Goal: Task Accomplishment & Management: Complete application form

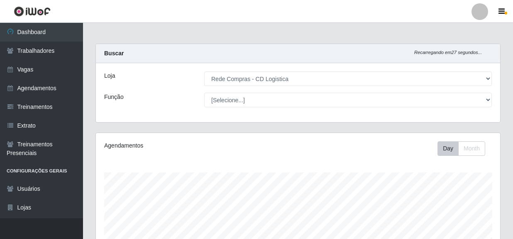
select select "429"
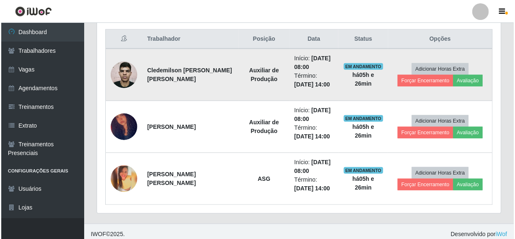
scroll to position [172, 404]
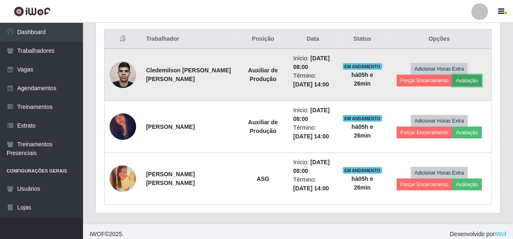
click at [473, 83] on button "Avaliação" at bounding box center [466, 81] width 29 height 12
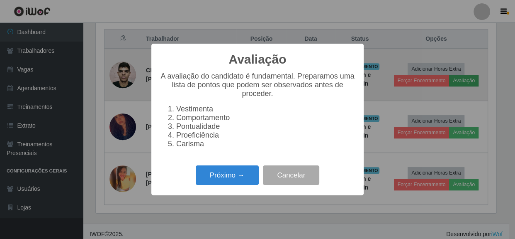
scroll to position [172, 400]
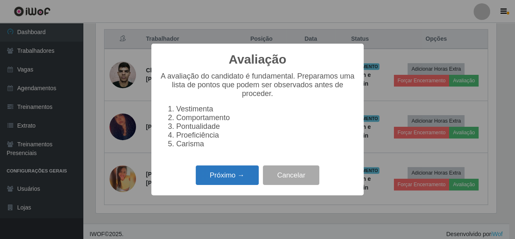
click at [206, 181] on button "Próximo →" at bounding box center [227, 175] width 63 height 20
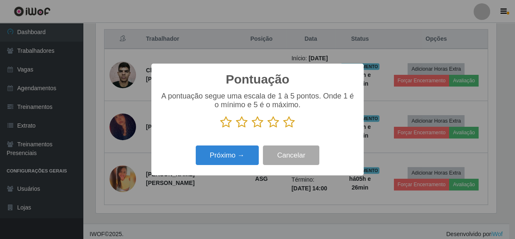
scroll to position [414731, 414502]
click at [288, 122] on icon at bounding box center [289, 122] width 12 height 12
click at [283, 128] on input "radio" at bounding box center [283, 128] width 0 height 0
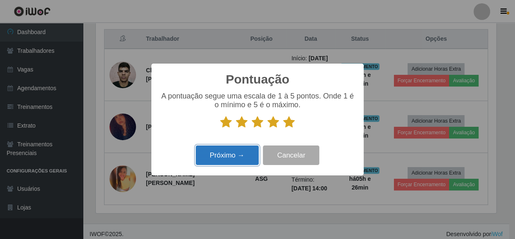
click at [232, 163] on button "Próximo →" at bounding box center [227, 155] width 63 height 20
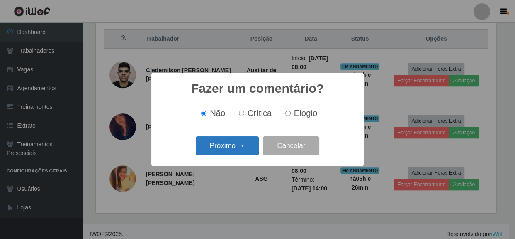
click at [230, 149] on button "Próximo →" at bounding box center [227, 146] width 63 height 20
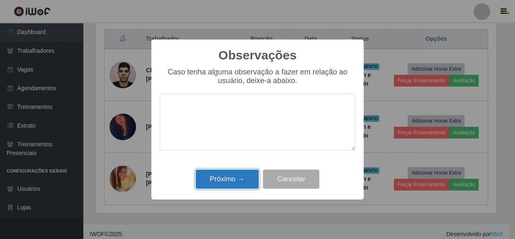
click at [235, 182] on button "Próximo →" at bounding box center [227, 179] width 63 height 20
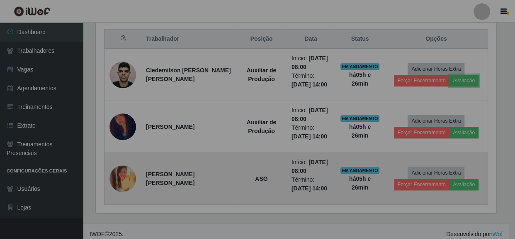
scroll to position [172, 404]
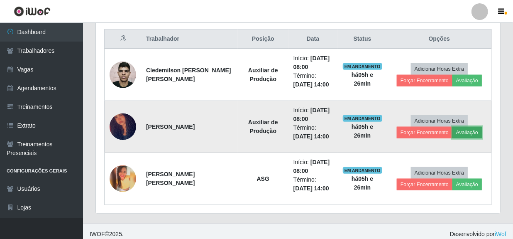
click at [460, 132] on button "Avaliação" at bounding box center [466, 133] width 29 height 12
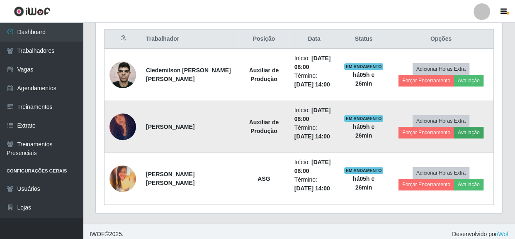
scroll to position [172, 400]
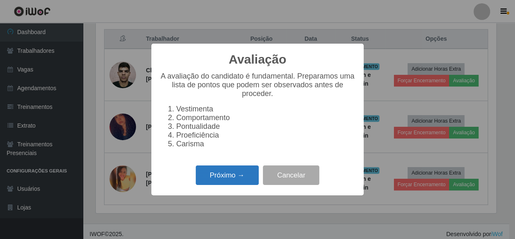
click at [217, 179] on button "Próximo →" at bounding box center [227, 175] width 63 height 20
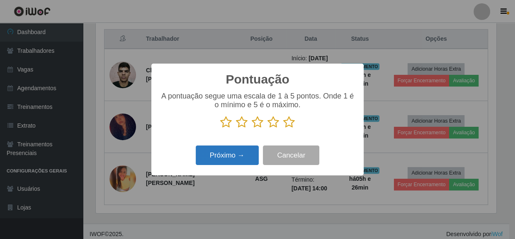
scroll to position [414731, 414502]
click at [291, 126] on icon at bounding box center [289, 122] width 12 height 12
click at [283, 128] on input "radio" at bounding box center [283, 128] width 0 height 0
click at [238, 154] on button "Próximo →" at bounding box center [227, 155] width 63 height 20
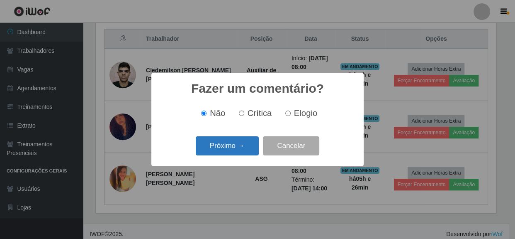
click at [244, 150] on button "Próximo →" at bounding box center [227, 146] width 63 height 20
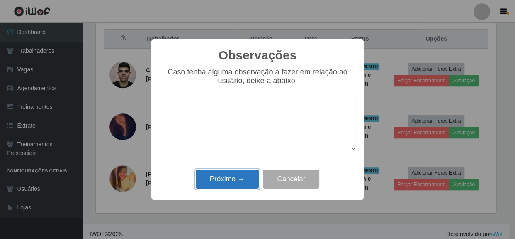
click at [234, 184] on button "Próximo →" at bounding box center [227, 179] width 63 height 20
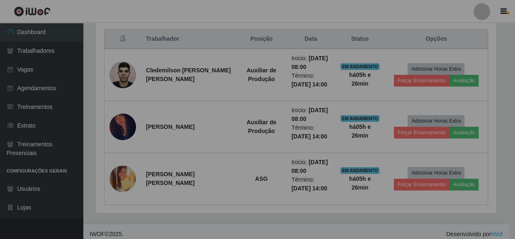
scroll to position [172, 404]
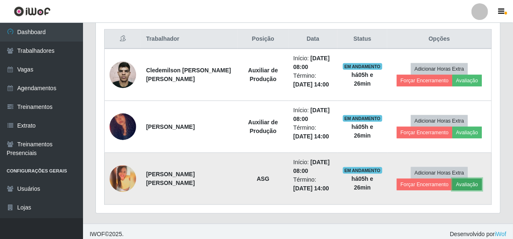
click at [459, 183] on button "Avaliação" at bounding box center [466, 184] width 29 height 12
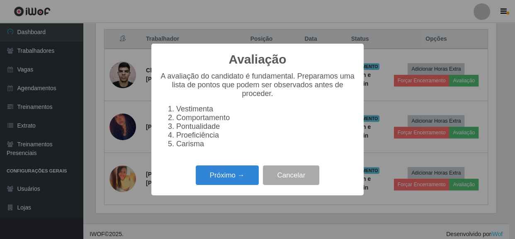
scroll to position [172, 400]
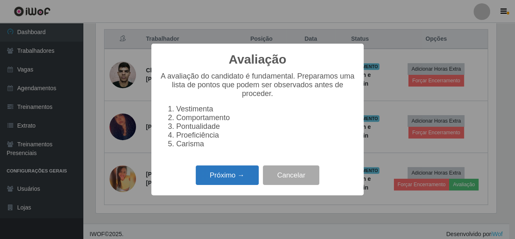
click at [246, 178] on button "Próximo →" at bounding box center [227, 175] width 63 height 20
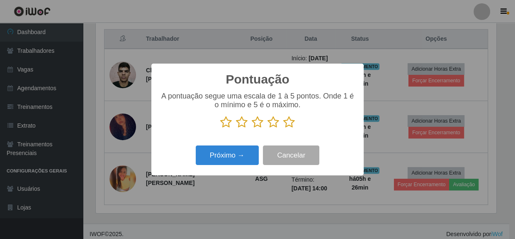
scroll to position [414731, 414502]
drag, startPoint x: 290, startPoint y: 125, endPoint x: 283, endPoint y: 134, distance: 11.5
click at [290, 126] on icon at bounding box center [289, 122] width 12 height 12
click at [283, 128] on input "radio" at bounding box center [283, 128] width 0 height 0
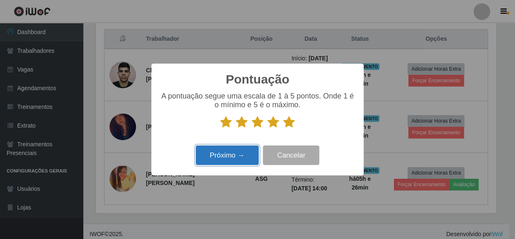
click at [244, 157] on button "Próximo →" at bounding box center [227, 155] width 63 height 20
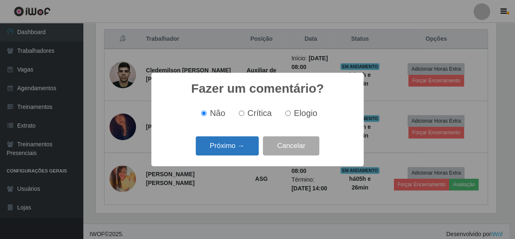
click at [234, 151] on button "Próximo →" at bounding box center [227, 146] width 63 height 20
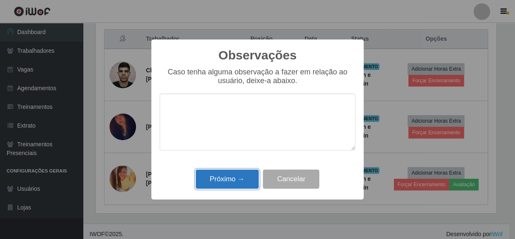
click at [229, 180] on button "Próximo →" at bounding box center [227, 179] width 63 height 20
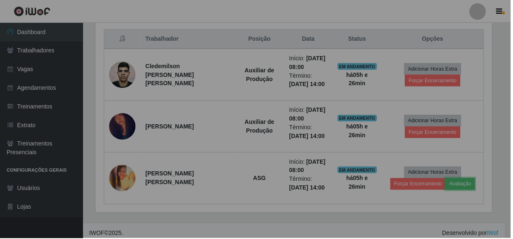
scroll to position [172, 404]
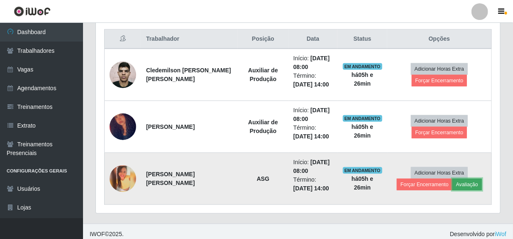
click at [461, 181] on button "Avaliação" at bounding box center [466, 184] width 29 height 12
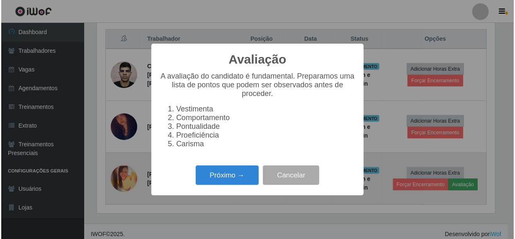
scroll to position [172, 400]
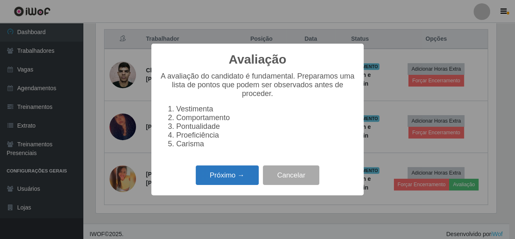
click at [239, 181] on button "Próximo →" at bounding box center [227, 175] width 63 height 20
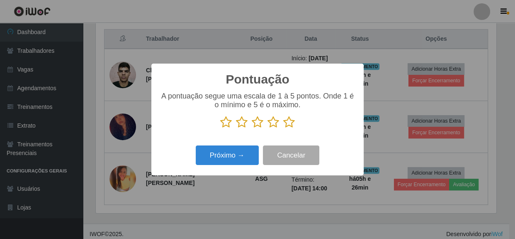
click at [287, 121] on icon at bounding box center [289, 122] width 12 height 12
click at [283, 128] on input "radio" at bounding box center [283, 128] width 0 height 0
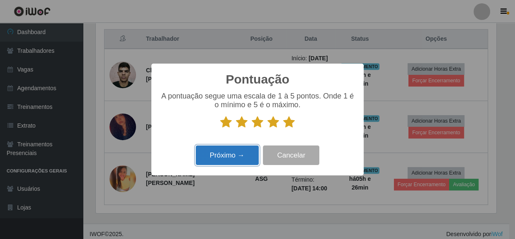
click at [224, 153] on button "Próximo →" at bounding box center [227, 155] width 63 height 20
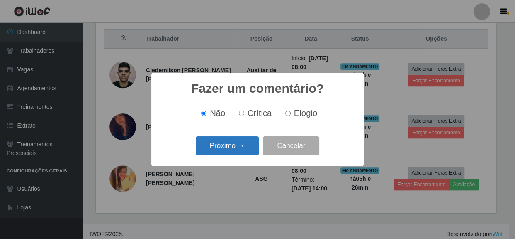
click at [229, 149] on button "Próximo →" at bounding box center [227, 146] width 63 height 20
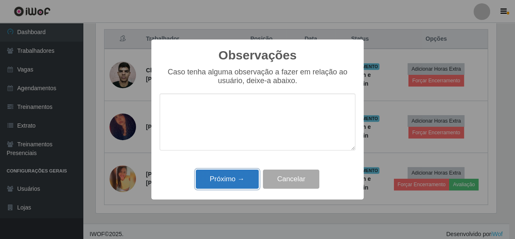
click at [236, 184] on button "Próximo →" at bounding box center [227, 179] width 63 height 20
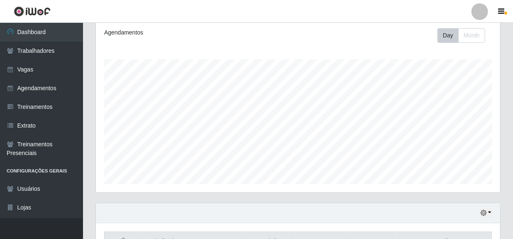
scroll to position [0, 0]
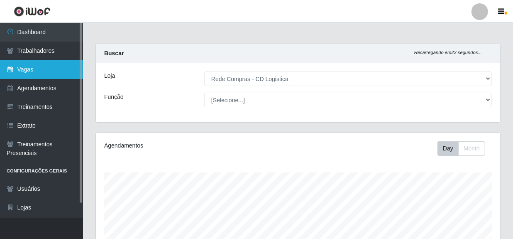
click at [22, 70] on link "Vagas" at bounding box center [41, 69] width 83 height 19
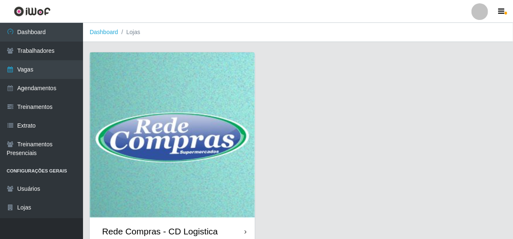
click at [173, 230] on div "Rede Compras - CD Logistica" at bounding box center [160, 231] width 116 height 10
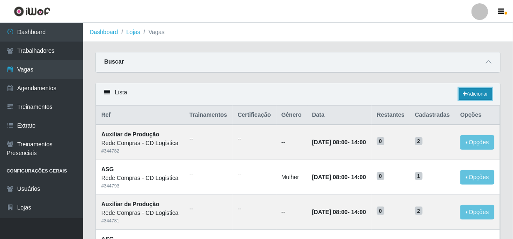
click at [484, 91] on link "Adicionar" at bounding box center [475, 94] width 33 height 12
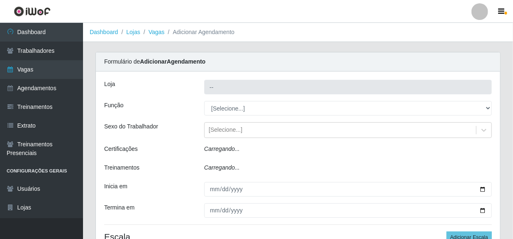
type input "Rede Compras - CD Logistica"
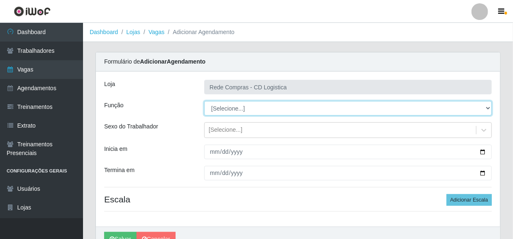
click at [248, 108] on select "[Selecione...] ASG ASG + ASG ++ Auxiliar de Depósito Auxiliar de Depósito + Aux…" at bounding box center [348, 108] width 288 height 15
select select "52"
click at [204, 101] on select "[Selecione...] ASG ASG + ASG ++ Auxiliar de Depósito Auxiliar de Depósito + Aux…" at bounding box center [348, 108] width 288 height 15
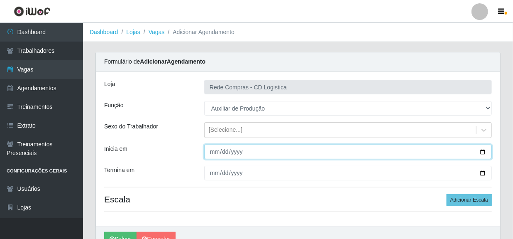
click at [214, 153] on input "Inicia em" at bounding box center [348, 151] width 288 height 15
type input "252609-09-22"
type input "260920-09-22"
click at [230, 151] on input "[PHONE_NUMBER]" at bounding box center [348, 151] width 288 height 15
click at [246, 154] on input "[PHONE_NUMBER]" at bounding box center [348, 151] width 288 height 15
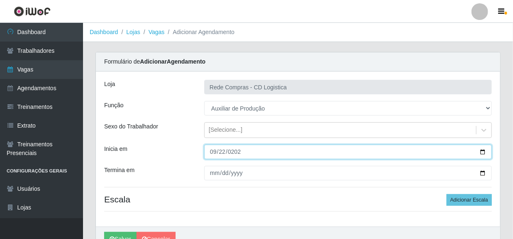
type input "[DATE]"
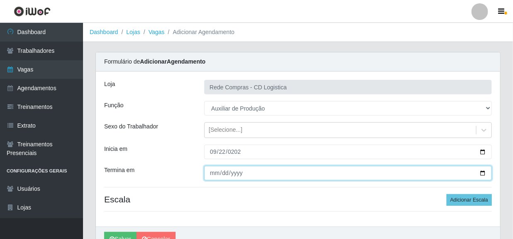
click at [214, 173] on input "Termina em" at bounding box center [348, 173] width 288 height 15
type input "[DATE]"
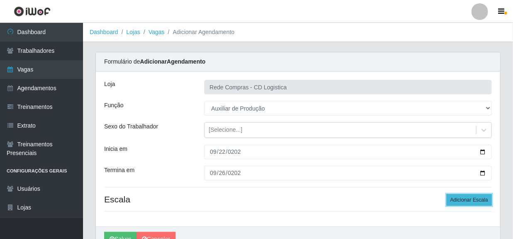
click at [466, 203] on button "Adicionar Escala" at bounding box center [468, 200] width 45 height 12
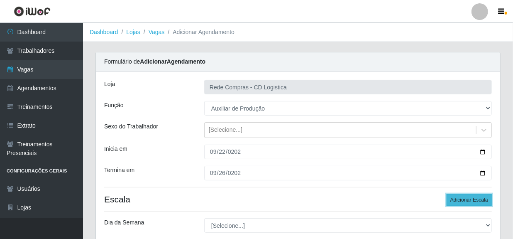
click at [466, 203] on button "Adicionar Escala" at bounding box center [468, 200] width 45 height 12
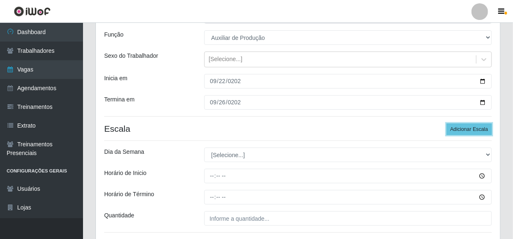
scroll to position [75, 0]
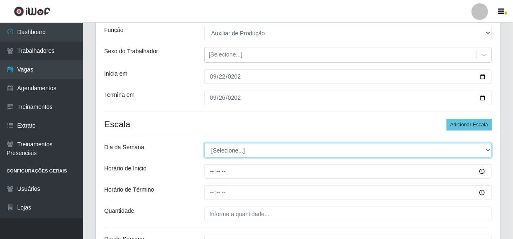
click at [489, 150] on select "[Selecione...] Segunda Terça Quarta Quinta Sexta Sábado Domingo" at bounding box center [348, 150] width 288 height 15
select select "1"
click at [204, 143] on select "[Selecione...] Segunda Terça Quarta Quinta Sexta Sábado Domingo" at bounding box center [348, 150] width 288 height 15
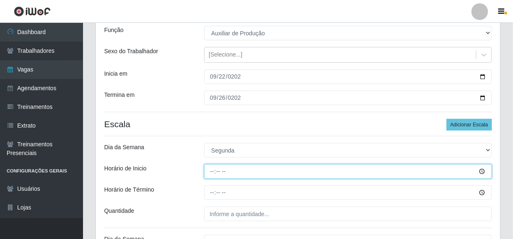
click at [209, 171] on input "Horário de Inicio" at bounding box center [348, 171] width 288 height 15
type input "08:00"
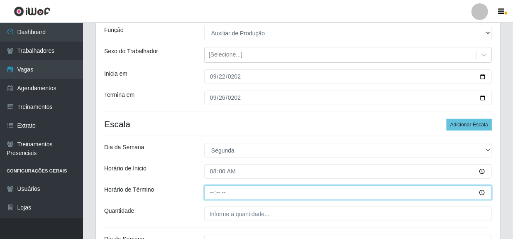
click at [210, 195] on input "Horário de Término" at bounding box center [348, 192] width 288 height 15
type input "14:00"
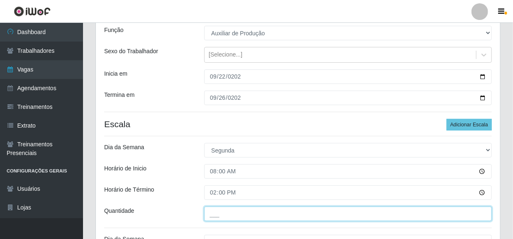
click at [212, 211] on input "___" at bounding box center [348, 213] width 288 height 15
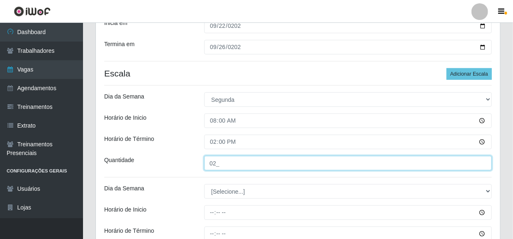
scroll to position [151, 0]
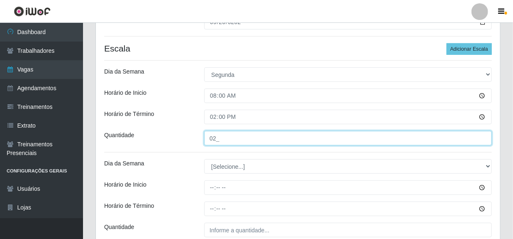
type input "02_"
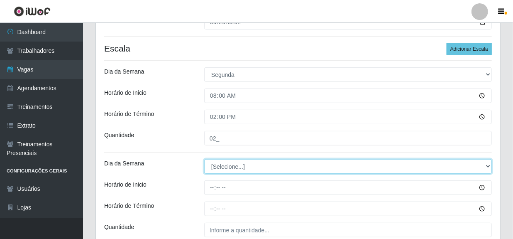
click at [217, 166] on select "[Selecione...] Segunda Terça Quarta Quinta Sexta Sábado Domingo" at bounding box center [348, 166] width 288 height 15
select select "2"
click at [204, 159] on select "[Selecione...] Segunda Terça Quarta Quinta Sexta Sábado Domingo" at bounding box center [348, 166] width 288 height 15
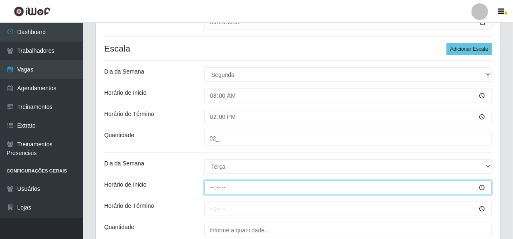
click at [214, 189] on input "Horário de Inicio" at bounding box center [348, 187] width 288 height 15
type input "08:00"
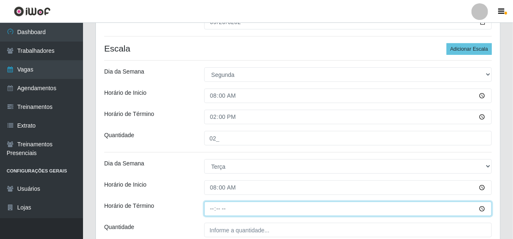
click at [212, 208] on input "Horário de Término" at bounding box center [348, 208] width 288 height 15
type input "14:00"
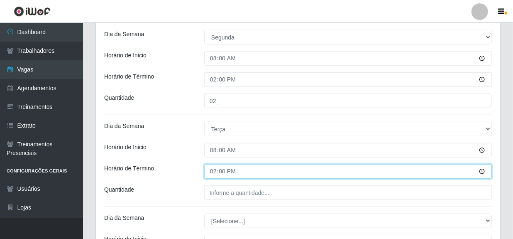
scroll to position [188, 0]
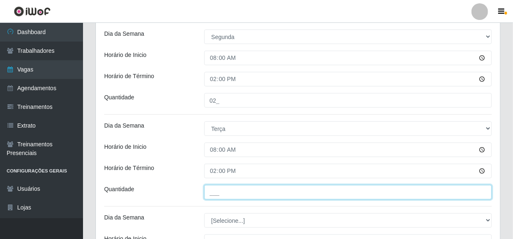
click at [223, 191] on input "___" at bounding box center [348, 192] width 288 height 15
type input "02_"
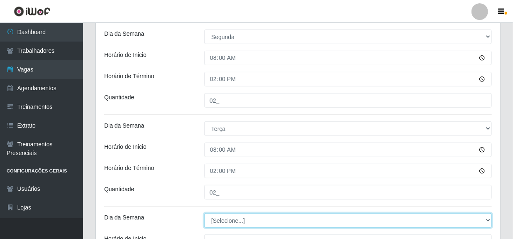
click at [220, 219] on select "[Selecione...] Segunda Terça Quarta Quinta Sexta Sábado Domingo" at bounding box center [348, 220] width 288 height 15
select select "3"
click at [204, 213] on select "[Selecione...] Segunda Terça Quarta Quinta Sexta Sábado Domingo" at bounding box center [348, 220] width 288 height 15
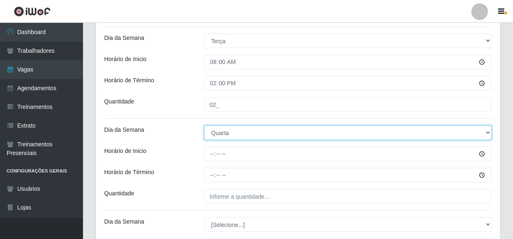
scroll to position [302, 0]
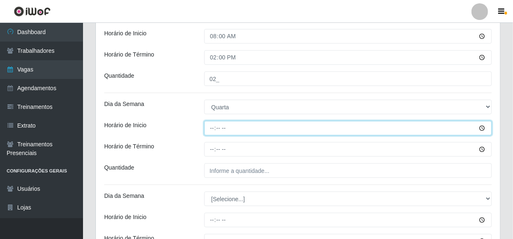
click at [210, 130] on input "Horário de Inicio" at bounding box center [348, 128] width 288 height 15
type input "08:00"
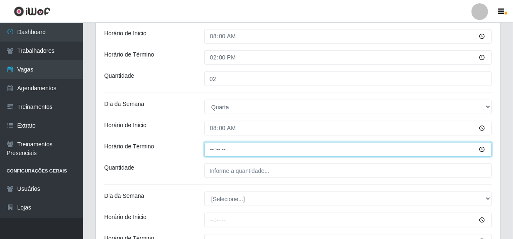
click at [212, 148] on input "Horário de Término" at bounding box center [348, 149] width 288 height 15
type input "14:00"
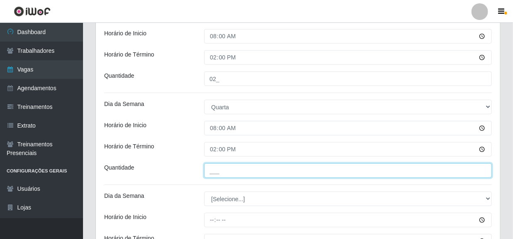
click at [225, 170] on input "___" at bounding box center [348, 170] width 288 height 15
type input "02_"
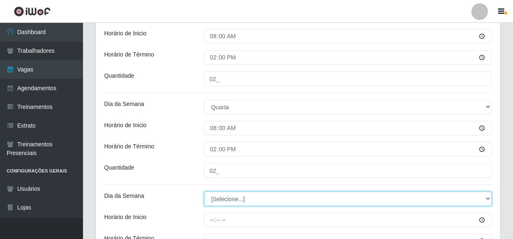
click at [222, 200] on select "[Selecione...] Segunda Terça Quarta Quinta Sexta Sábado Domingo" at bounding box center [348, 198] width 288 height 15
select select "4"
click at [204, 191] on select "[Selecione...] Segunda Terça Quarta Quinta Sexta Sábado Domingo" at bounding box center [348, 198] width 288 height 15
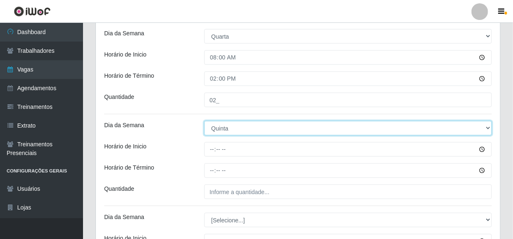
scroll to position [377, 0]
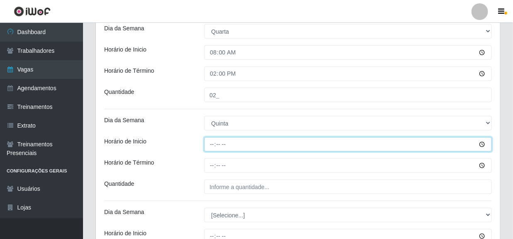
click at [212, 144] on input "Horário de Inicio" at bounding box center [348, 144] width 288 height 15
type input "08:00"
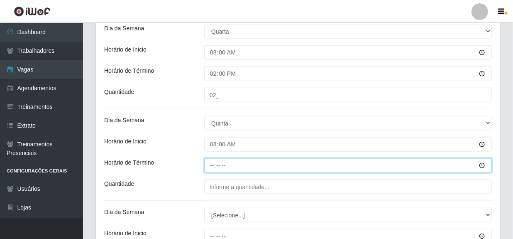
click at [214, 166] on input "Horário de Término" at bounding box center [348, 165] width 288 height 15
type input "14:00"
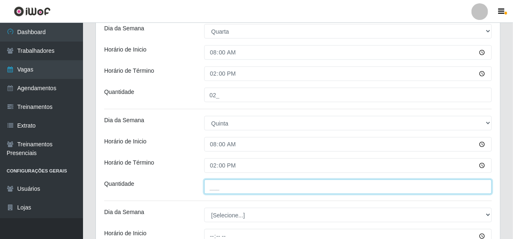
click at [246, 185] on input "___" at bounding box center [348, 186] width 288 height 15
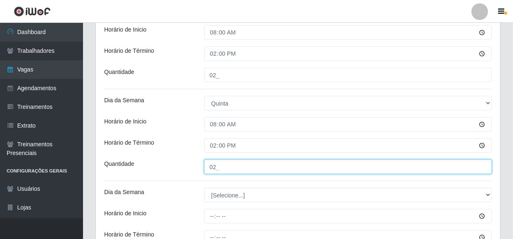
scroll to position [415, 0]
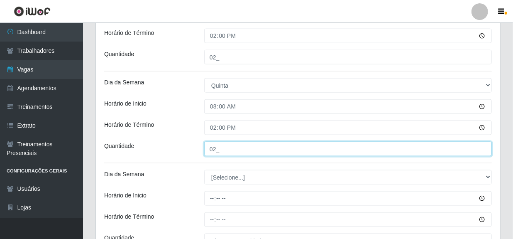
type input "02_"
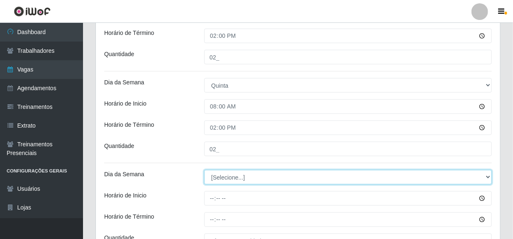
click at [222, 170] on select "[Selecione...] Segunda Terça Quarta Quinta Sexta Sábado Domingo" at bounding box center [348, 177] width 288 height 15
select select "5"
click at [204, 170] on select "[Selecione...] Segunda Terça Quarta Quinta Sexta Sábado Domingo" at bounding box center [348, 177] width 288 height 15
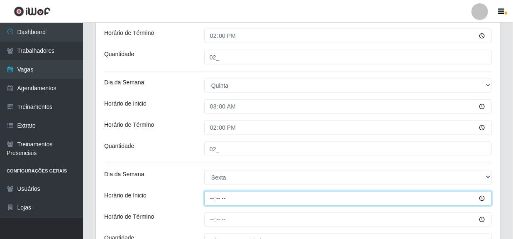
click at [214, 199] on input "Horário de Inicio" at bounding box center [348, 198] width 288 height 15
type input "08:00"
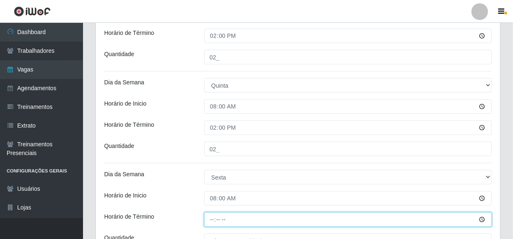
click at [211, 219] on input "Horário de Término" at bounding box center [348, 219] width 288 height 15
type input "14:00"
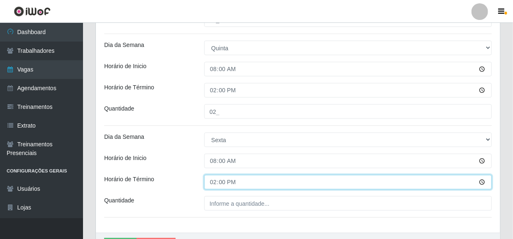
scroll to position [452, 0]
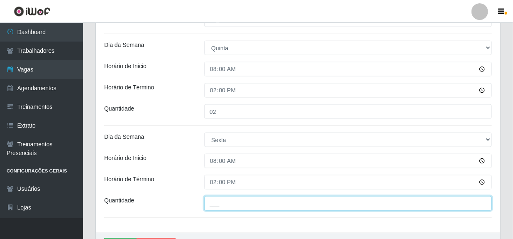
click at [217, 200] on input "___" at bounding box center [348, 203] width 288 height 15
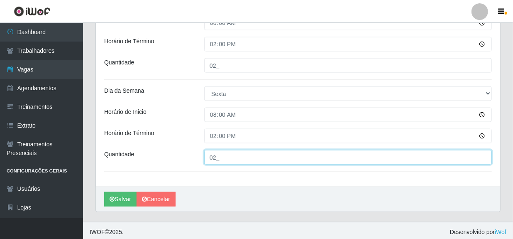
scroll to position [501, 0]
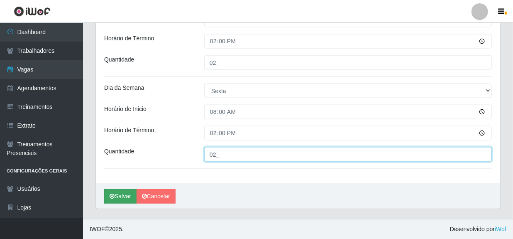
type input "02_"
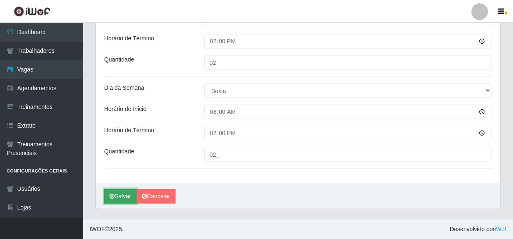
click at [112, 193] on icon "submit" at bounding box center [112, 196] width 5 height 6
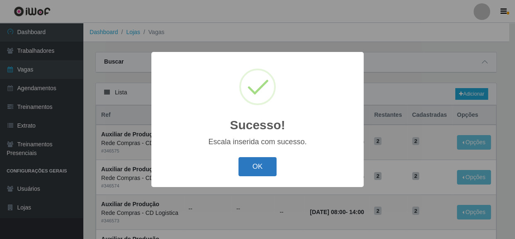
click at [253, 161] on button "OK" at bounding box center [258, 167] width 39 height 20
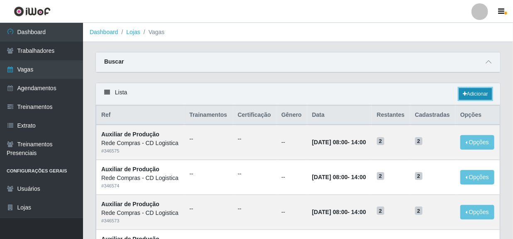
click at [467, 93] on link "Adicionar" at bounding box center [475, 94] width 33 height 12
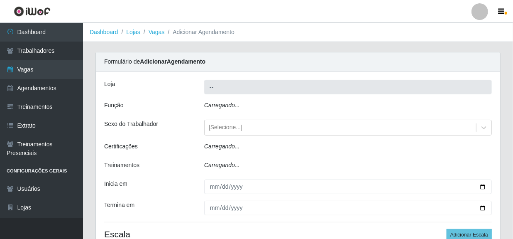
type input "Rede Compras - CD Logistica"
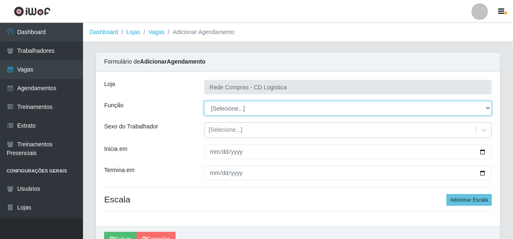
click at [292, 106] on select "[Selecione...] ASG ASG + ASG ++ Auxiliar de Depósito Auxiliar de Depósito + Aux…" at bounding box center [348, 108] width 288 height 15
select select "52"
click at [204, 101] on select "[Selecione...] ASG ASG + ASG ++ Auxiliar de Depósito Auxiliar de Depósito + Aux…" at bounding box center [348, 108] width 288 height 15
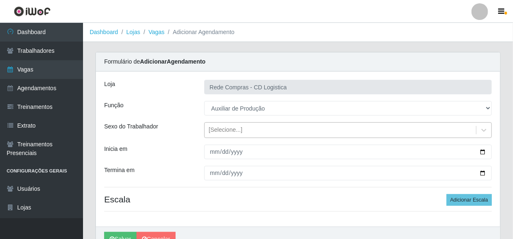
click at [226, 133] on div "[Selecione...]" at bounding box center [226, 130] width 34 height 9
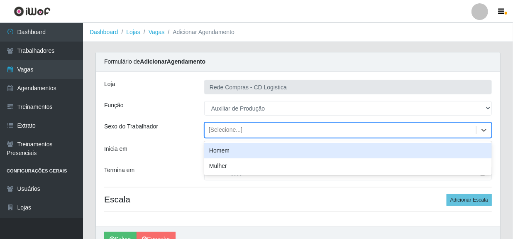
click at [191, 130] on div "Sexo do Trabalhador" at bounding box center [148, 130] width 100 height 16
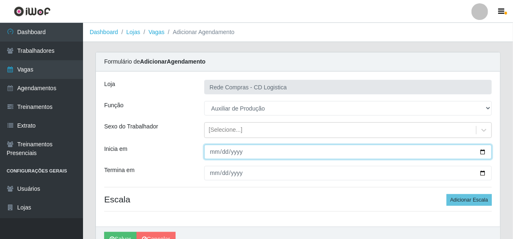
click at [216, 152] on input "Inicia em" at bounding box center [348, 151] width 288 height 15
click at [215, 152] on input "Inicia em" at bounding box center [348, 151] width 288 height 15
click at [215, 152] on input "0009-06-22" at bounding box center [348, 151] width 288 height 15
type input "0009-06-22"
type input "[DATE]"
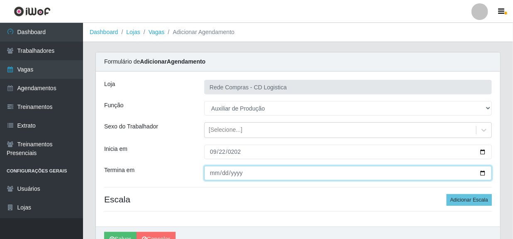
click at [214, 173] on input "Termina em" at bounding box center [348, 173] width 288 height 15
type input "[DATE]"
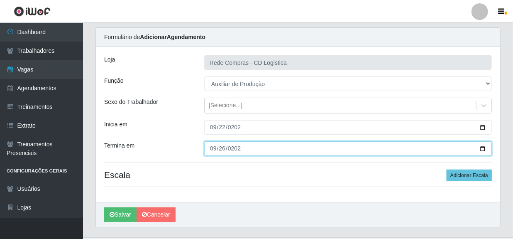
scroll to position [37, 0]
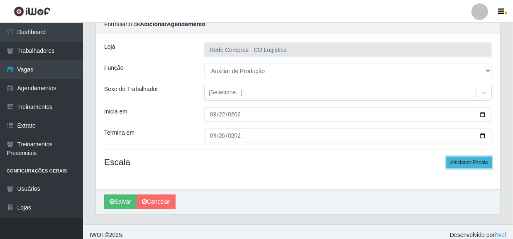
click at [455, 163] on button "Adicionar Escala" at bounding box center [468, 162] width 45 height 12
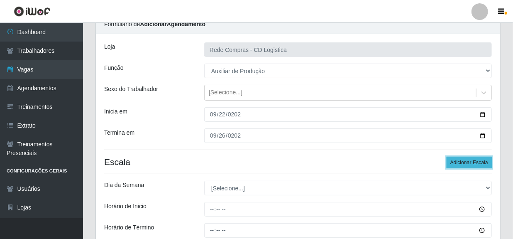
click at [455, 163] on button "Adicionar Escala" at bounding box center [468, 162] width 45 height 12
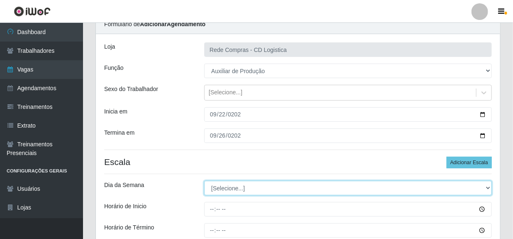
click at [239, 186] on select "[Selecione...] Segunda Terça Quarta Quinta Sexta Sábado Domingo" at bounding box center [348, 187] width 288 height 15
select select "1"
click at [204, 180] on select "[Selecione...] Segunda Terça Quarta Quinta Sexta Sábado Domingo" at bounding box center [348, 187] width 288 height 15
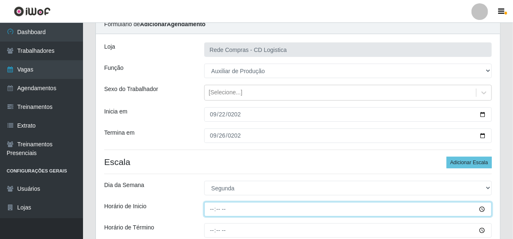
click at [212, 208] on input "Horário de Inicio" at bounding box center [348, 209] width 288 height 15
type input "11:00"
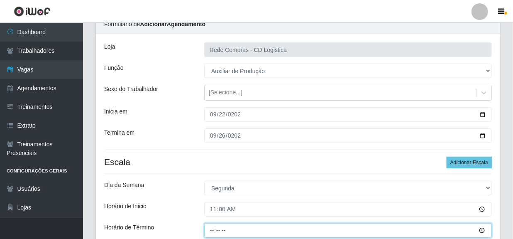
click at [213, 228] on input "Horário de Término" at bounding box center [348, 230] width 288 height 15
type input "17:00"
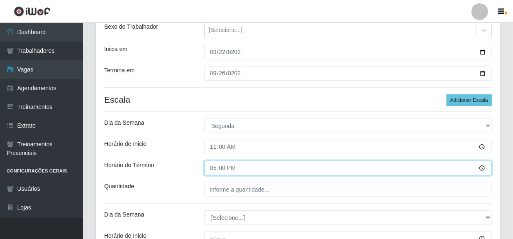
scroll to position [113, 0]
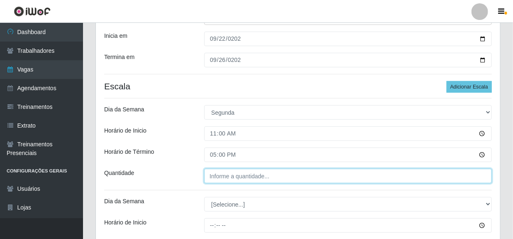
type input "___"
click at [243, 176] on input "___" at bounding box center [348, 175] width 288 height 15
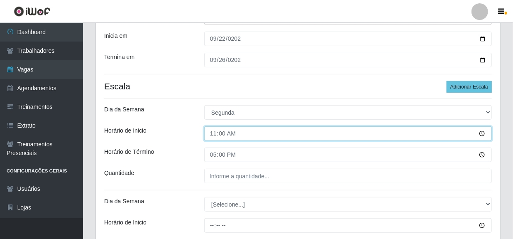
click at [212, 137] on input "11:00" at bounding box center [348, 133] width 288 height 15
type input "10:00"
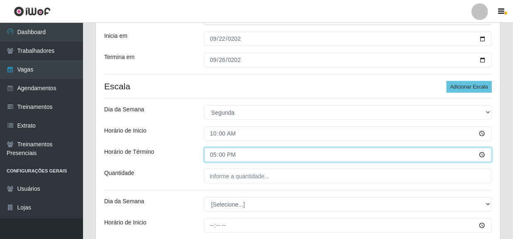
click at [213, 156] on input "17:00" at bounding box center [348, 154] width 288 height 15
type input "16:00"
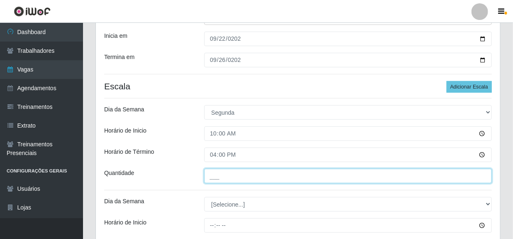
click at [220, 181] on input "___" at bounding box center [348, 175] width 288 height 15
type input "02_"
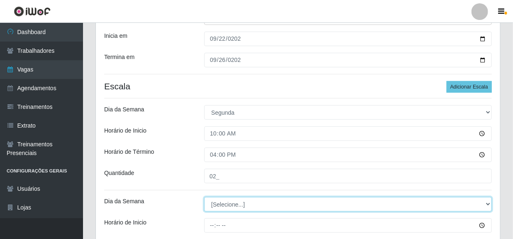
click at [223, 202] on select "[Selecione...] Segunda Terça Quarta Quinta Sexta Sábado Domingo" at bounding box center [348, 204] width 288 height 15
select select "2"
click at [204, 197] on select "[Selecione...] Segunda Terça Quarta Quinta Sexta Sábado Domingo" at bounding box center [348, 204] width 288 height 15
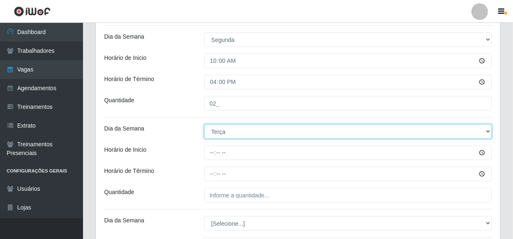
scroll to position [188, 0]
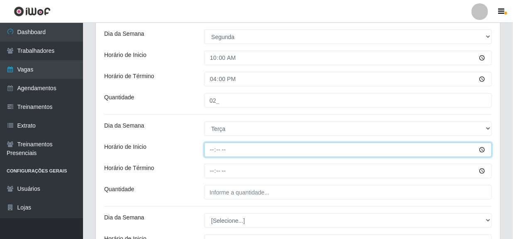
click at [214, 150] on input "Horário de Inicio" at bounding box center [348, 149] width 288 height 15
type input "10:00"
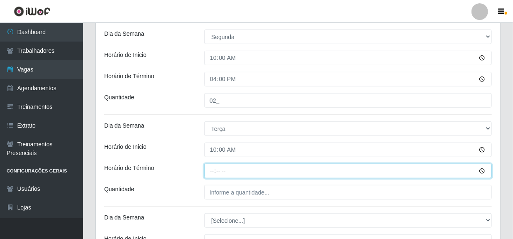
click at [210, 170] on input "Horário de Término" at bounding box center [348, 170] width 288 height 15
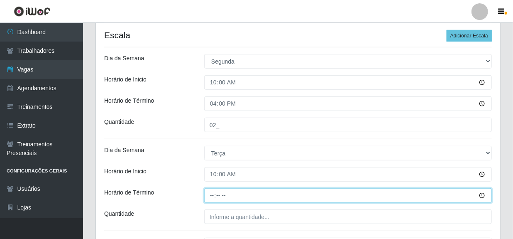
scroll to position [151, 0]
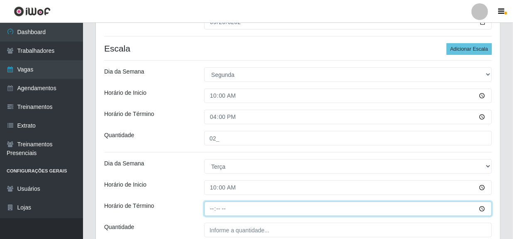
type input "16:00"
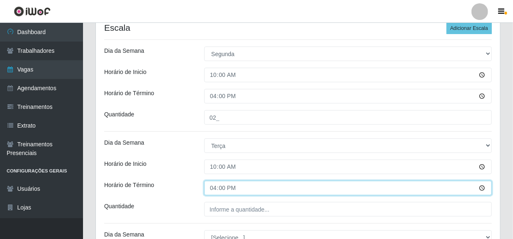
scroll to position [188, 0]
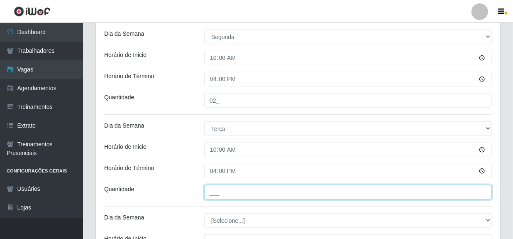
click at [226, 191] on input "___" at bounding box center [348, 192] width 288 height 15
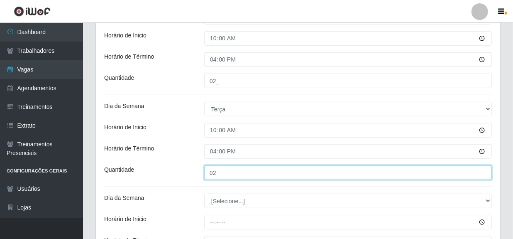
scroll to position [226, 0]
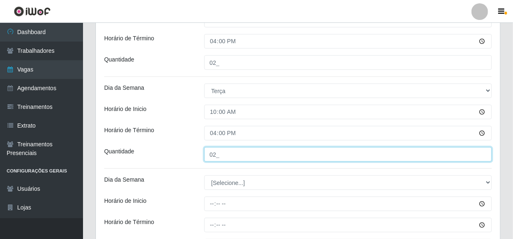
type input "02_"
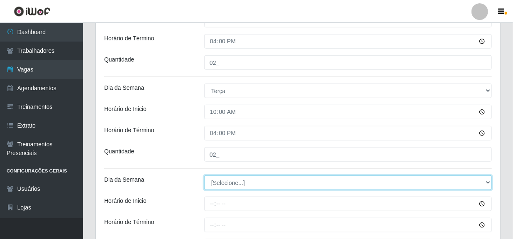
click at [233, 181] on select "[Selecione...] Segunda Terça Quarta Quinta Sexta Sábado Domingo" at bounding box center [348, 182] width 288 height 15
select select "3"
click at [204, 175] on select "[Selecione...] Segunda Terça Quarta Quinta Sexta Sábado Domingo" at bounding box center [348, 182] width 288 height 15
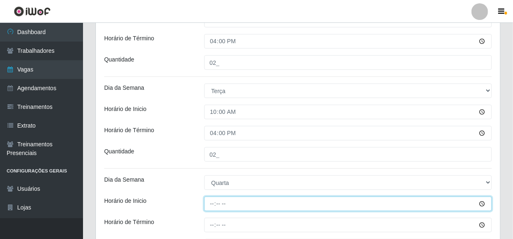
click at [214, 202] on input "Horário de Inicio" at bounding box center [348, 203] width 288 height 15
type input "10:00"
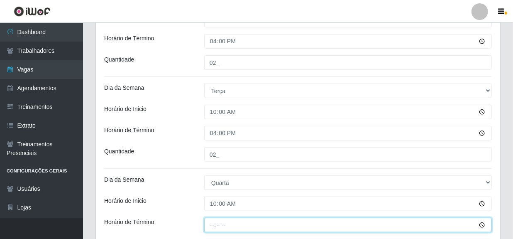
click at [207, 223] on input "Horário de Término" at bounding box center [348, 224] width 288 height 15
type input "16:00"
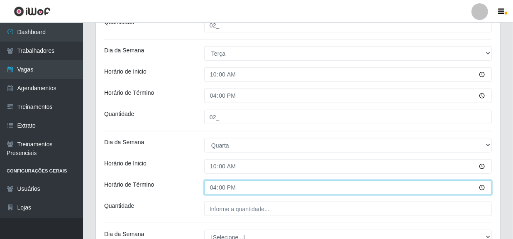
scroll to position [264, 0]
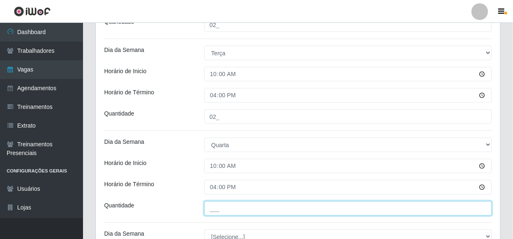
click at [220, 207] on input "___" at bounding box center [348, 208] width 288 height 15
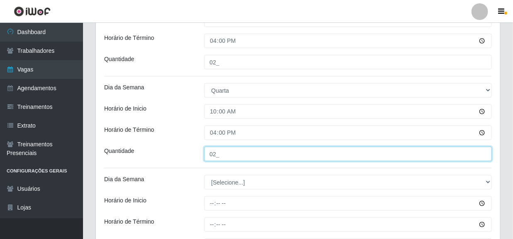
scroll to position [339, 0]
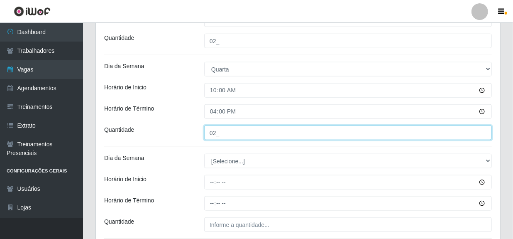
type input "02_"
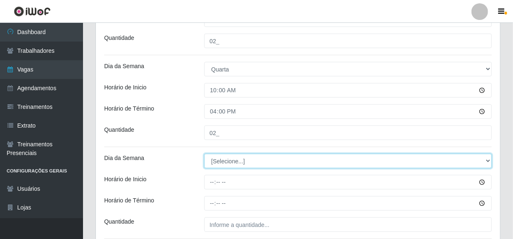
click at [224, 163] on select "[Selecione...] Segunda Terça Quarta Quinta Sexta Sábado Domingo" at bounding box center [348, 161] width 288 height 15
select select "4"
click at [204, 154] on select "[Selecione...] Segunda Terça Quarta Quinta Sexta Sábado Domingo" at bounding box center [348, 161] width 288 height 15
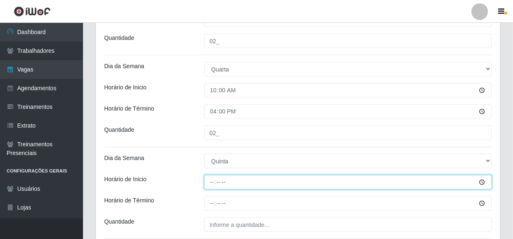
click at [214, 181] on input "Horário de Inicio" at bounding box center [348, 182] width 288 height 15
type input "10:00"
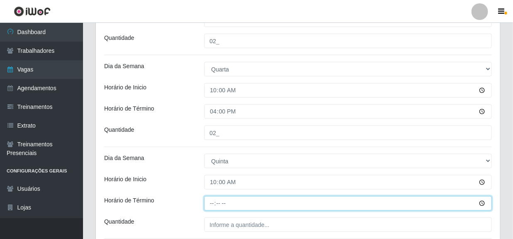
click at [210, 203] on input "Horário de Término" at bounding box center [348, 203] width 288 height 15
type input "16:00"
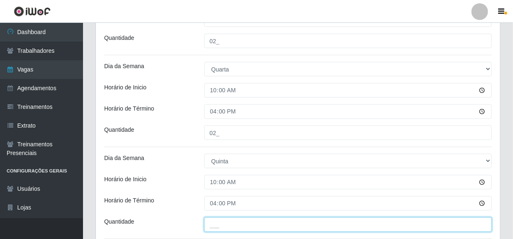
drag, startPoint x: 234, startPoint y: 216, endPoint x: 227, endPoint y: 227, distance: 12.5
click at [227, 227] on input "___" at bounding box center [348, 224] width 288 height 15
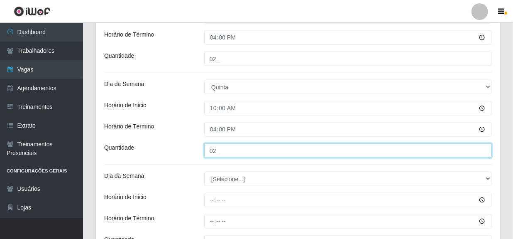
scroll to position [415, 0]
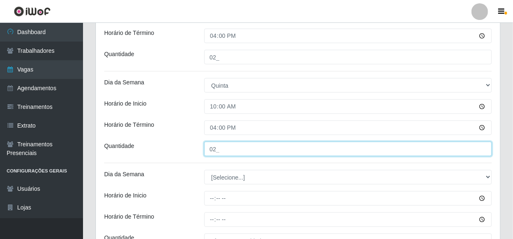
type input "02_"
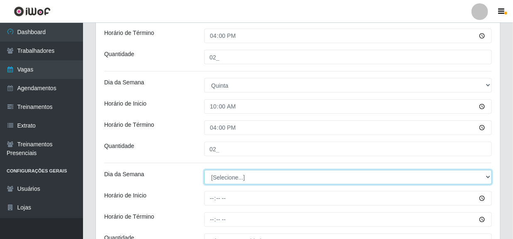
click at [233, 176] on select "[Selecione...] Segunda Terça Quarta Quinta Sexta Sábado Domingo" at bounding box center [348, 177] width 288 height 15
select select "5"
click at [204, 170] on select "[Selecione...] Segunda Terça Quarta Quinta Sexta Sábado Domingo" at bounding box center [348, 177] width 288 height 15
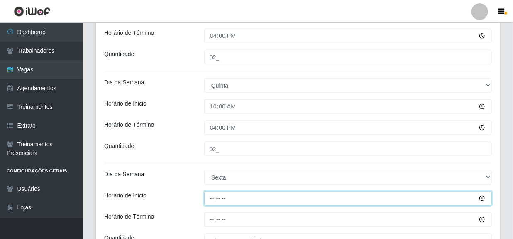
click at [210, 197] on input "Horário de Inicio" at bounding box center [348, 198] width 288 height 15
type input "10:00"
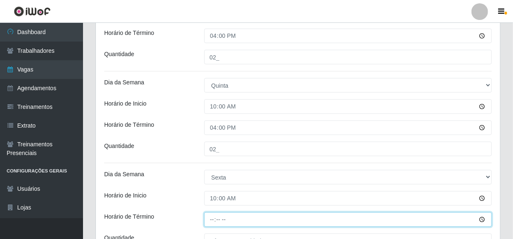
click at [214, 221] on input "Horário de Término" at bounding box center [348, 219] width 288 height 15
type input "11:00"
click at [214, 221] on input "Horário de Término" at bounding box center [348, 219] width 288 height 15
type input "16:00"
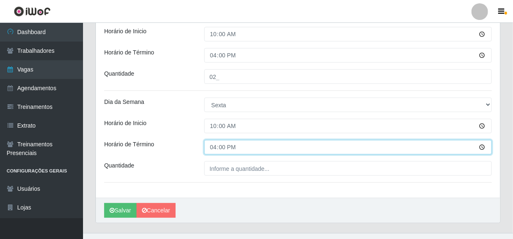
scroll to position [490, 0]
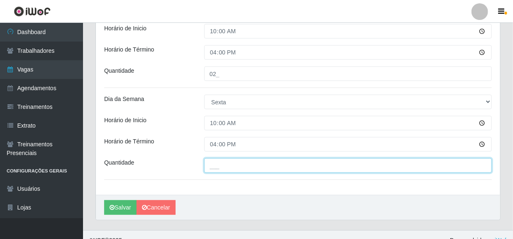
click at [236, 165] on input "___" at bounding box center [348, 165] width 288 height 15
type input "02_"
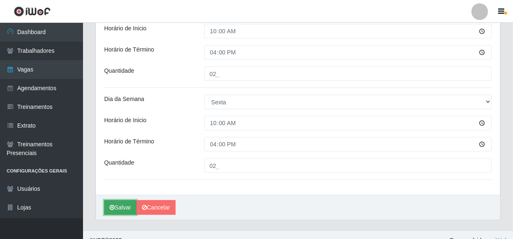
click at [117, 205] on button "Salvar" at bounding box center [120, 207] width 32 height 15
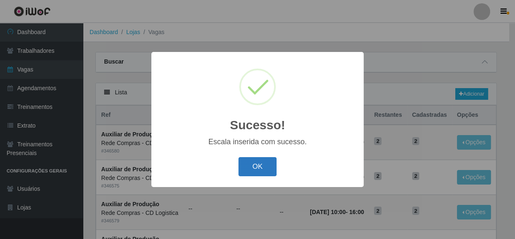
click at [263, 166] on button "OK" at bounding box center [258, 167] width 39 height 20
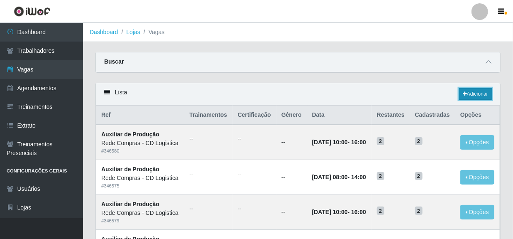
click at [467, 91] on link "Adicionar" at bounding box center [475, 94] width 33 height 12
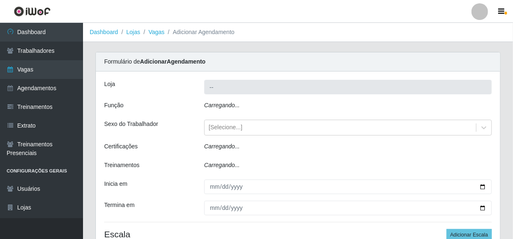
type input "Rede Compras - CD Logistica"
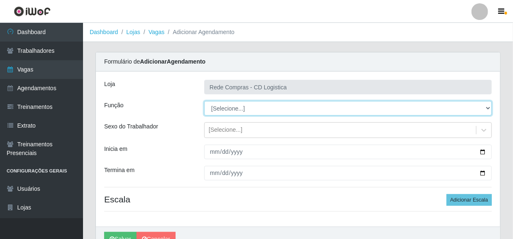
click at [261, 110] on select "[Selecione...] ASG ASG + ASG ++ Auxiliar de Depósito Auxiliar de Depósito + Aux…" at bounding box center [348, 108] width 288 height 15
select select "16"
click at [204, 101] on select "[Selecione...] ASG ASG + ASG ++ Auxiliar de Depósito Auxiliar de Depósito + Aux…" at bounding box center [348, 108] width 288 height 15
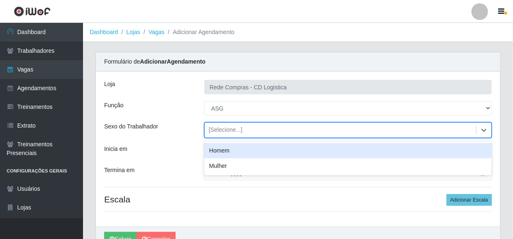
click at [232, 129] on div "[Selecione...]" at bounding box center [226, 130] width 34 height 9
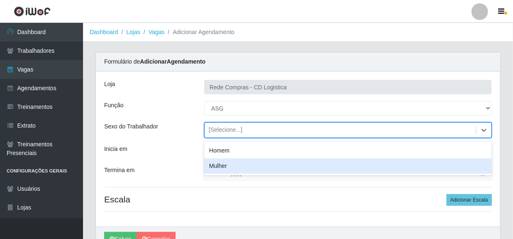
click at [224, 163] on div "Mulher" at bounding box center [348, 165] width 288 height 15
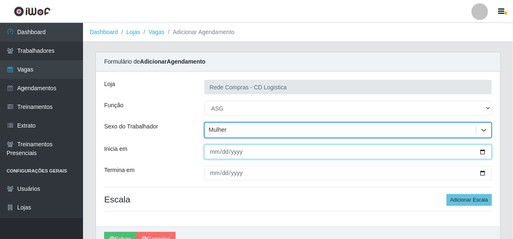
click at [216, 154] on input "Inicia em" at bounding box center [348, 151] width 288 height 15
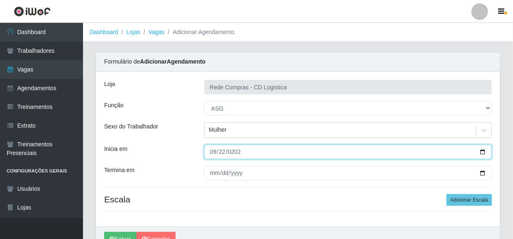
type input "[DATE]"
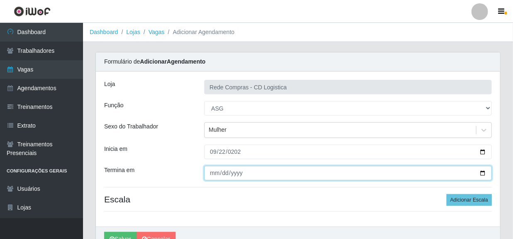
click at [216, 173] on input "Termina em" at bounding box center [348, 173] width 288 height 15
type input "[DATE]"
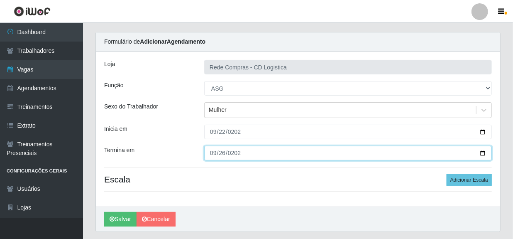
scroll to position [37, 0]
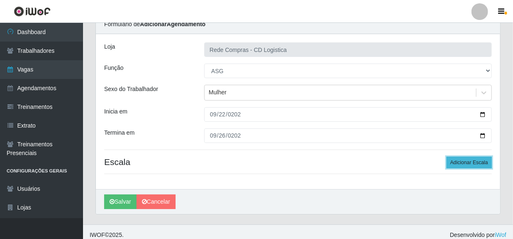
click at [456, 158] on button "Adicionar Escala" at bounding box center [468, 162] width 45 height 12
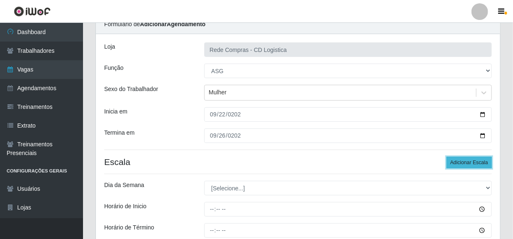
click at [456, 159] on button "Adicionar Escala" at bounding box center [468, 162] width 45 height 12
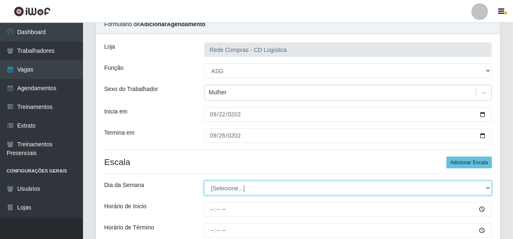
click at [296, 190] on select "[Selecione...] Segunda Terça Quarta Quinta Sexta Sábado Domingo" at bounding box center [348, 187] width 288 height 15
select select "1"
click at [204, 180] on select "[Selecione...] Segunda Terça Quarta Quinta Sexta Sábado Domingo" at bounding box center [348, 187] width 288 height 15
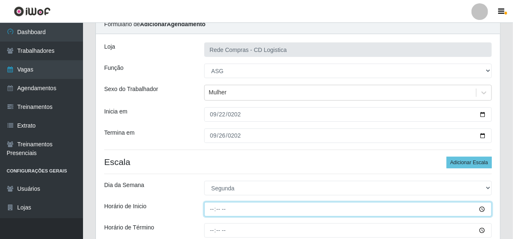
click at [209, 209] on input "Horário de Inicio" at bounding box center [348, 209] width 288 height 15
type input "08:00"
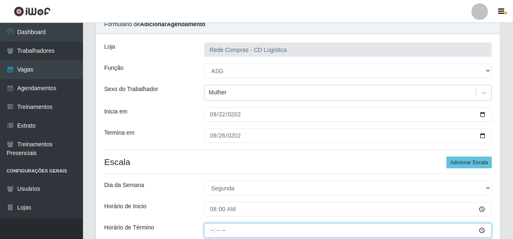
type input "14:00"
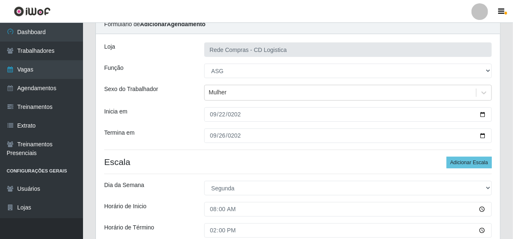
scroll to position [169, 0]
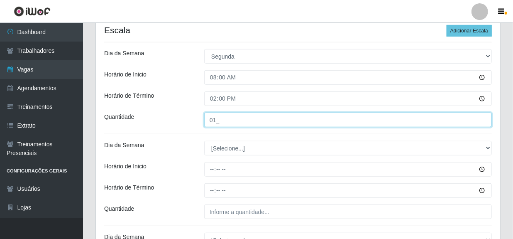
type input "01_"
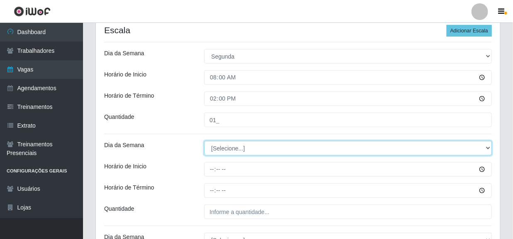
click at [244, 151] on select "[Selecione...] Segunda Terça Quarta Quinta Sexta Sábado Domingo" at bounding box center [348, 148] width 288 height 15
select select "2"
click at [204, 141] on select "[Selecione...] Segunda Terça Quarta Quinta Sexta Sábado Domingo" at bounding box center [348, 148] width 288 height 15
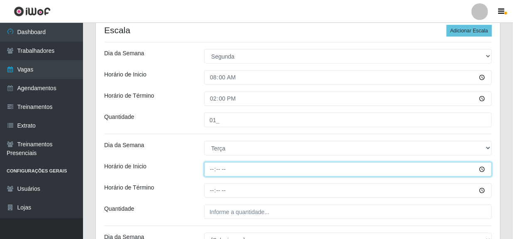
click at [209, 172] on input "Horário de Inicio" at bounding box center [348, 169] width 288 height 15
type input "08:00"
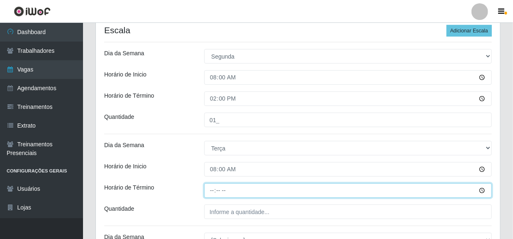
type input "14:00"
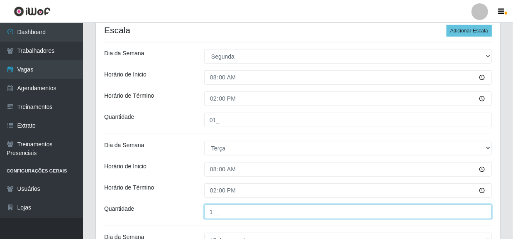
type input "1__"
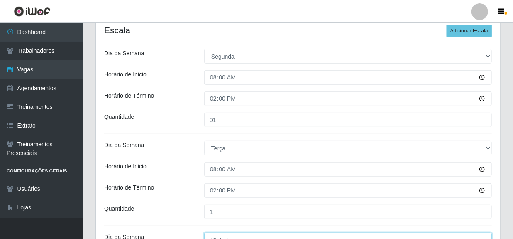
scroll to position [177, 0]
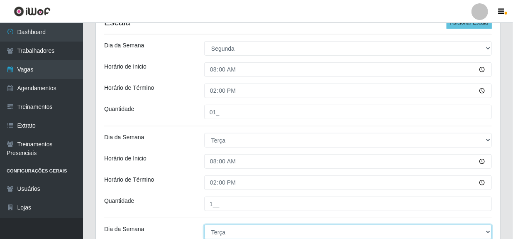
select select "3"
click at [204, 224] on select "[Selecione...] Segunda Terça Quarta Quinta Sexta Sábado Domingo" at bounding box center [348, 231] width 288 height 15
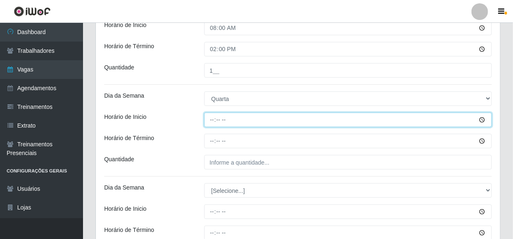
type input "08:00"
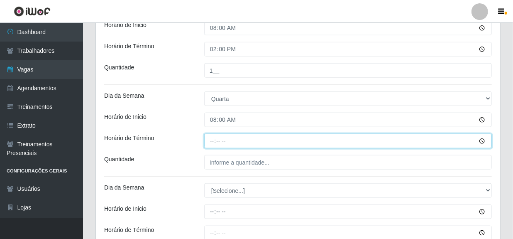
type input "14:00"
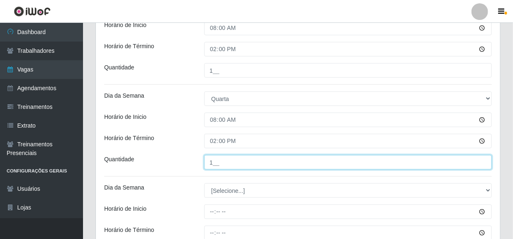
type input "1__"
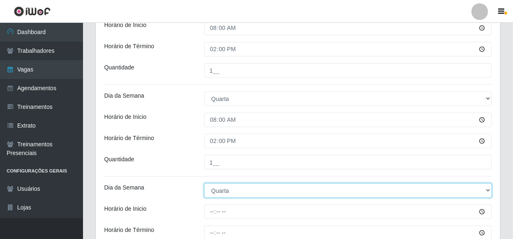
select select "4"
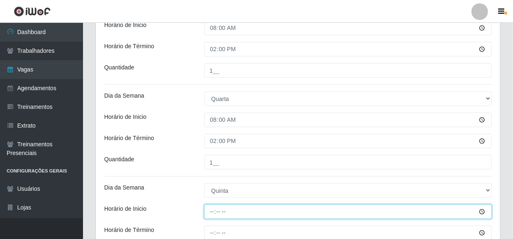
type input "08:00"
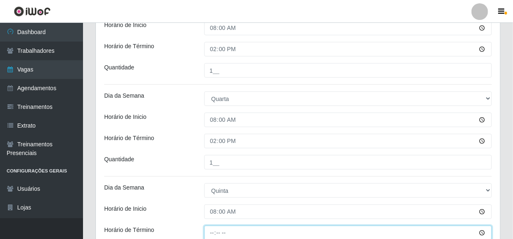
scroll to position [311, 0]
type input "14:00"
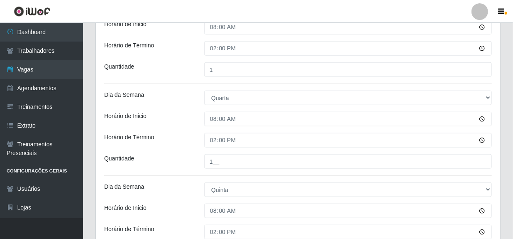
scroll to position [444, 0]
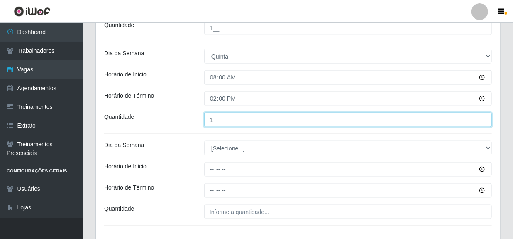
type input "1__"
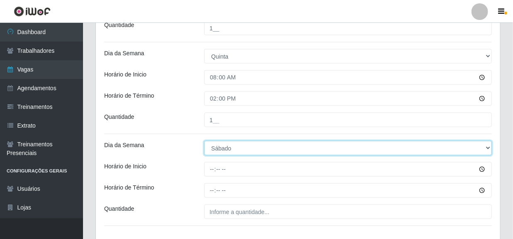
select select "5"
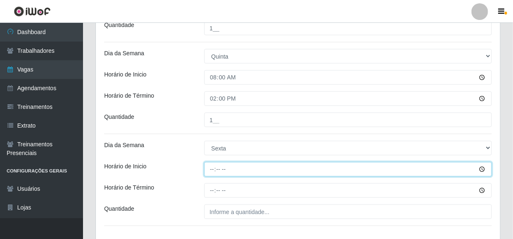
type input "08:00"
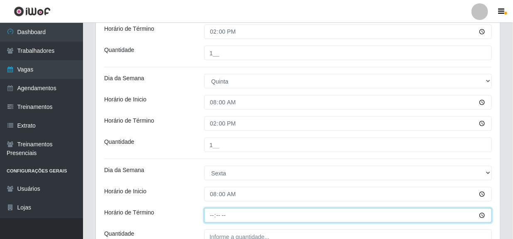
scroll to position [406, 0]
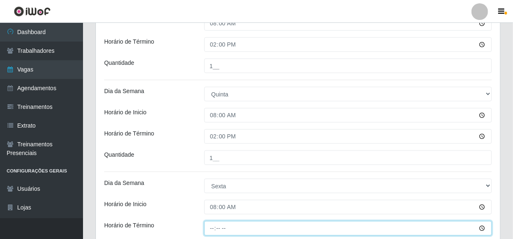
click at [212, 228] on input "Horário de Término" at bounding box center [348, 228] width 288 height 15
type input "14:00"
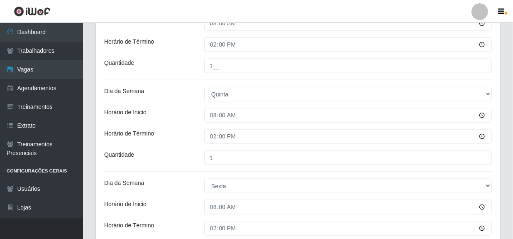
scroll to position [501, 0]
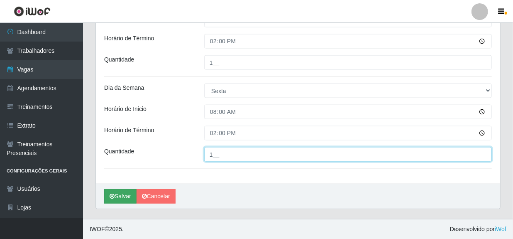
type input "1__"
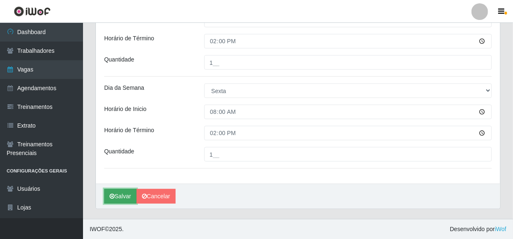
click at [117, 194] on button "Salvar" at bounding box center [120, 196] width 32 height 15
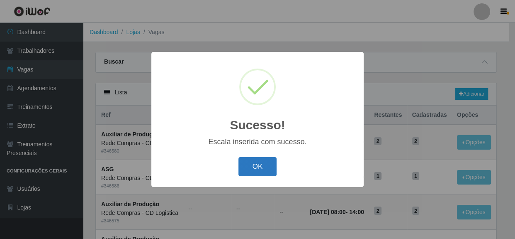
click at [270, 168] on button "OK" at bounding box center [258, 167] width 39 height 20
